Goal: Go to known website: Access a specific website the user already knows

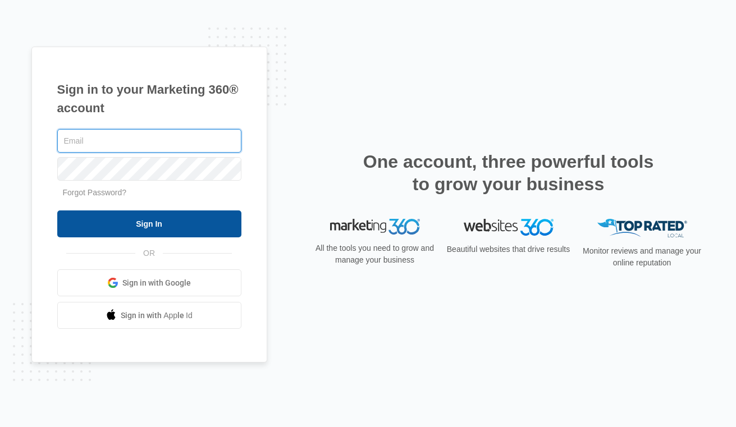
type input "[PERSON_NAME][EMAIL_ADDRESS][PERSON_NAME][DOMAIN_NAME]"
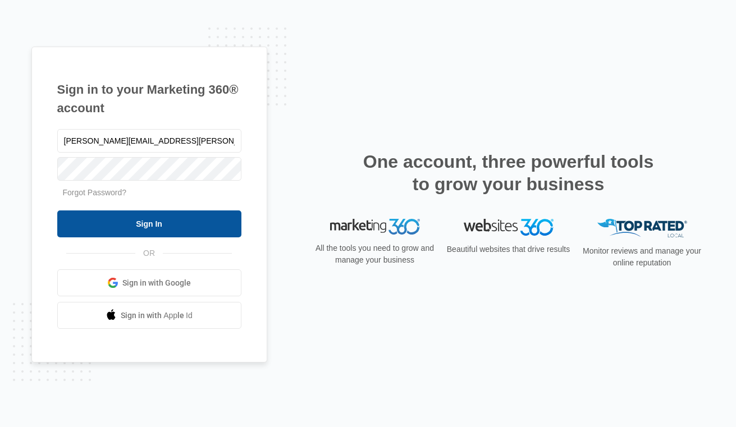
click at [101, 231] on input "Sign In" at bounding box center [149, 224] width 184 height 27
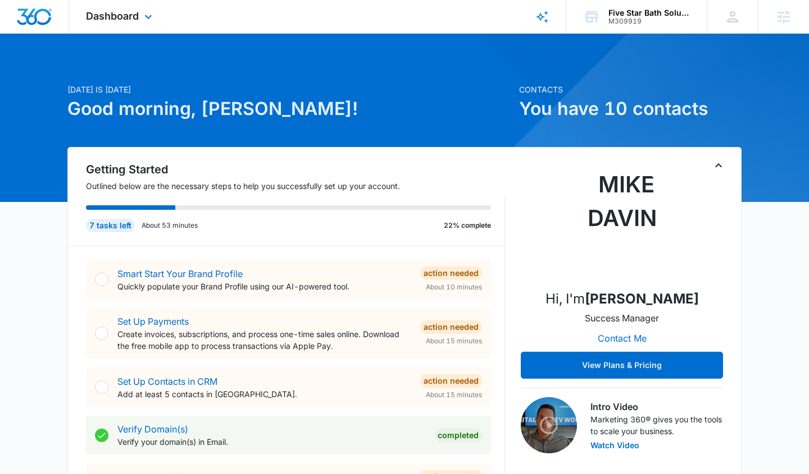
click at [105, 1] on div "Dashboard Apps Reputation Websites Forms CRM Email Social Content Ads Intellige…" at bounding box center [120, 16] width 103 height 33
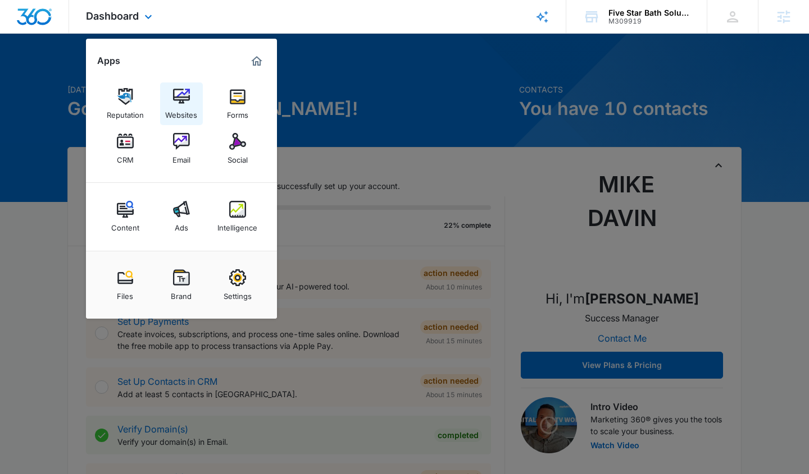
click at [170, 98] on link "Websites" at bounding box center [181, 104] width 43 height 43
